Goal: Consume media (video, audio): Consume media (video, audio)

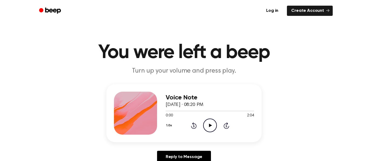
click at [205, 125] on icon "Play Audio" at bounding box center [210, 126] width 14 height 14
click at [206, 134] on div "Voice Note [DATE] · 08:20 PM 0:32 2:04 Your browser does not support the [objec…" at bounding box center [210, 113] width 88 height 43
click at [208, 133] on div "Voice Note [DATE] · 08:20 PM 0:32 2:04 Your browser does not support the [objec…" at bounding box center [210, 113] width 88 height 43
click at [210, 122] on icon "Play Audio" at bounding box center [210, 126] width 14 height 14
click at [167, 51] on h1 "You were left a beep" at bounding box center [184, 52] width 276 height 19
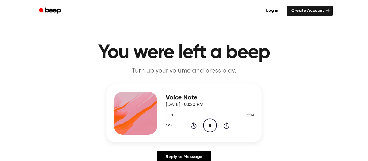
click at [168, 123] on button "1.0x" at bounding box center [170, 125] width 8 height 9
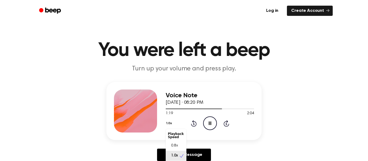
click at [168, 123] on button "1.0x" at bounding box center [170, 123] width 8 height 9
click at [76, 139] on div "Voice Note [DATE] · 08:20 PM 1:24 2:04 Your browser does not support the [objec…" at bounding box center [183, 123] width 355 height 83
click at [218, 69] on p "Turn up your volume and press play." at bounding box center [184, 69] width 207 height 9
